Goal: Information Seeking & Learning: Learn about a topic

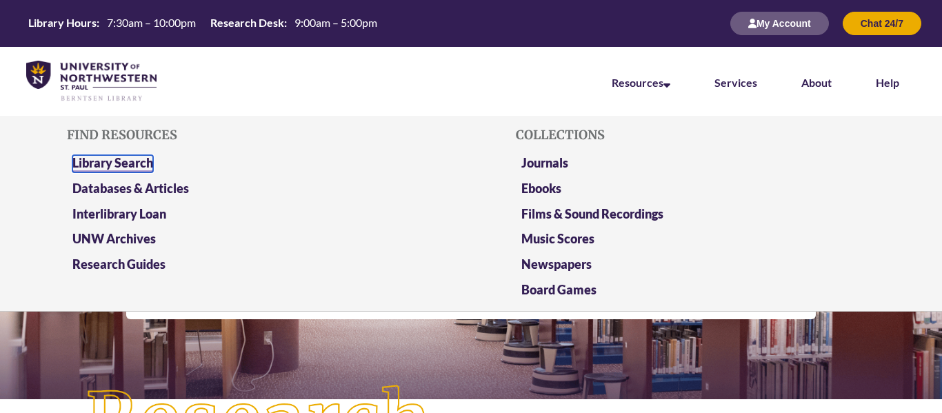
click at [136, 162] on link "Library Search" at bounding box center [112, 163] width 81 height 17
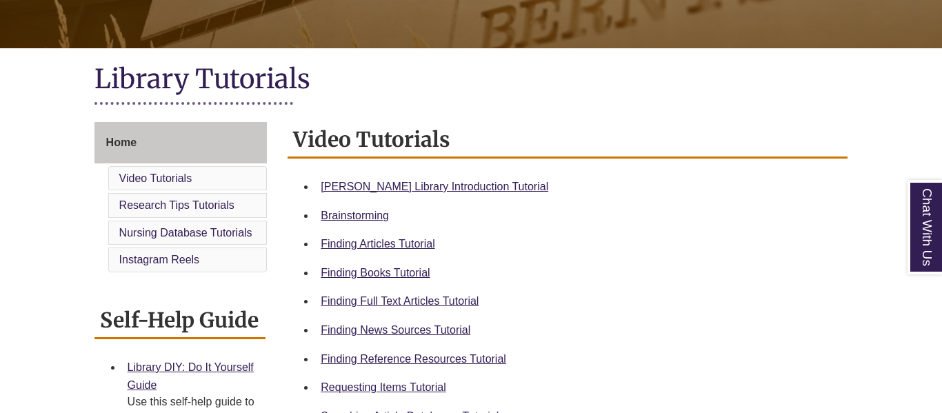
scroll to position [494, 0]
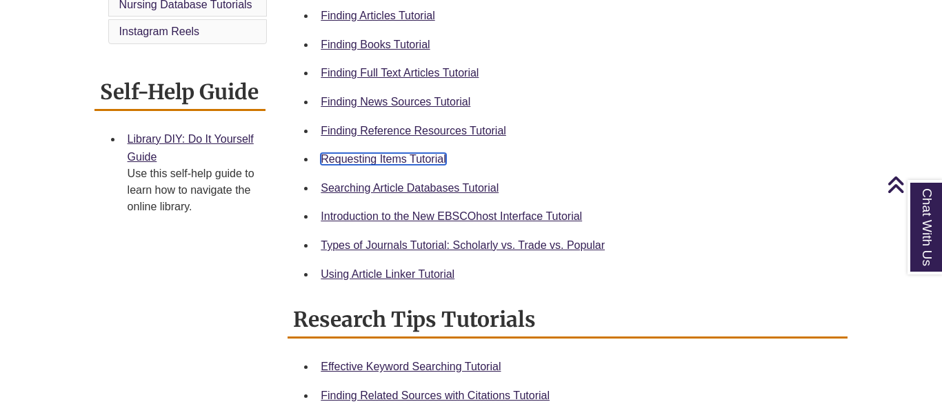
click at [410, 157] on link "Requesting Items Tutorial" at bounding box center [383, 159] width 125 height 12
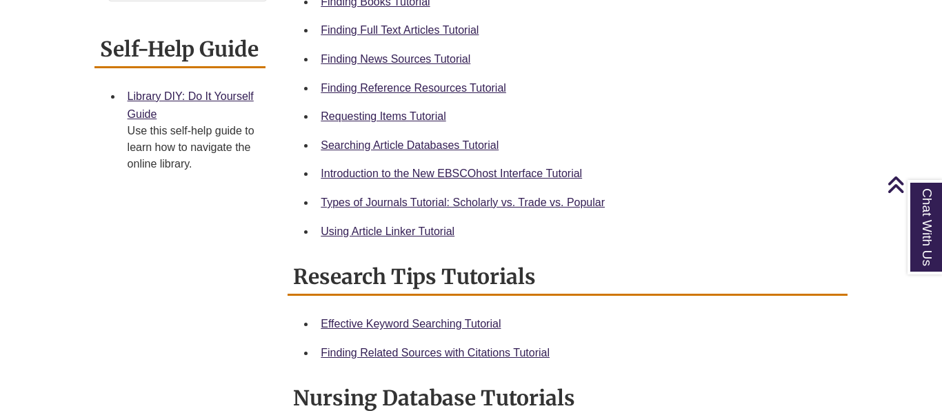
scroll to position [529, 0]
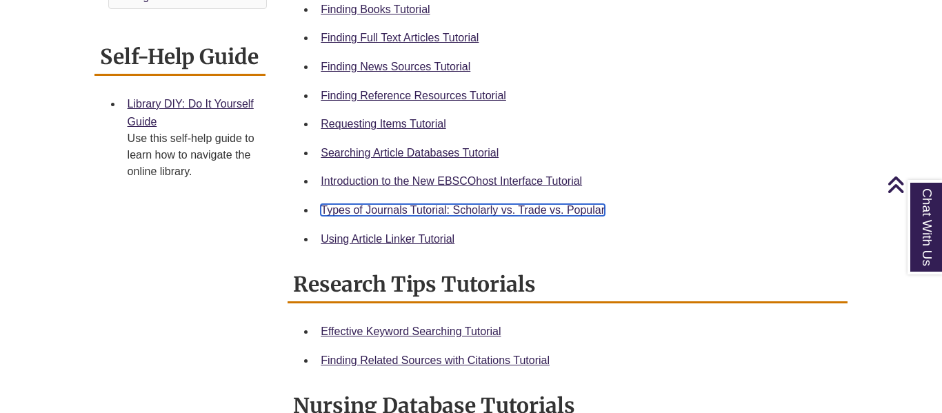
click at [533, 208] on link "Types of Journals Tutorial: Scholarly vs. Trade vs. Popular" at bounding box center [463, 210] width 284 height 12
